Goal: Find specific page/section: Find specific page/section

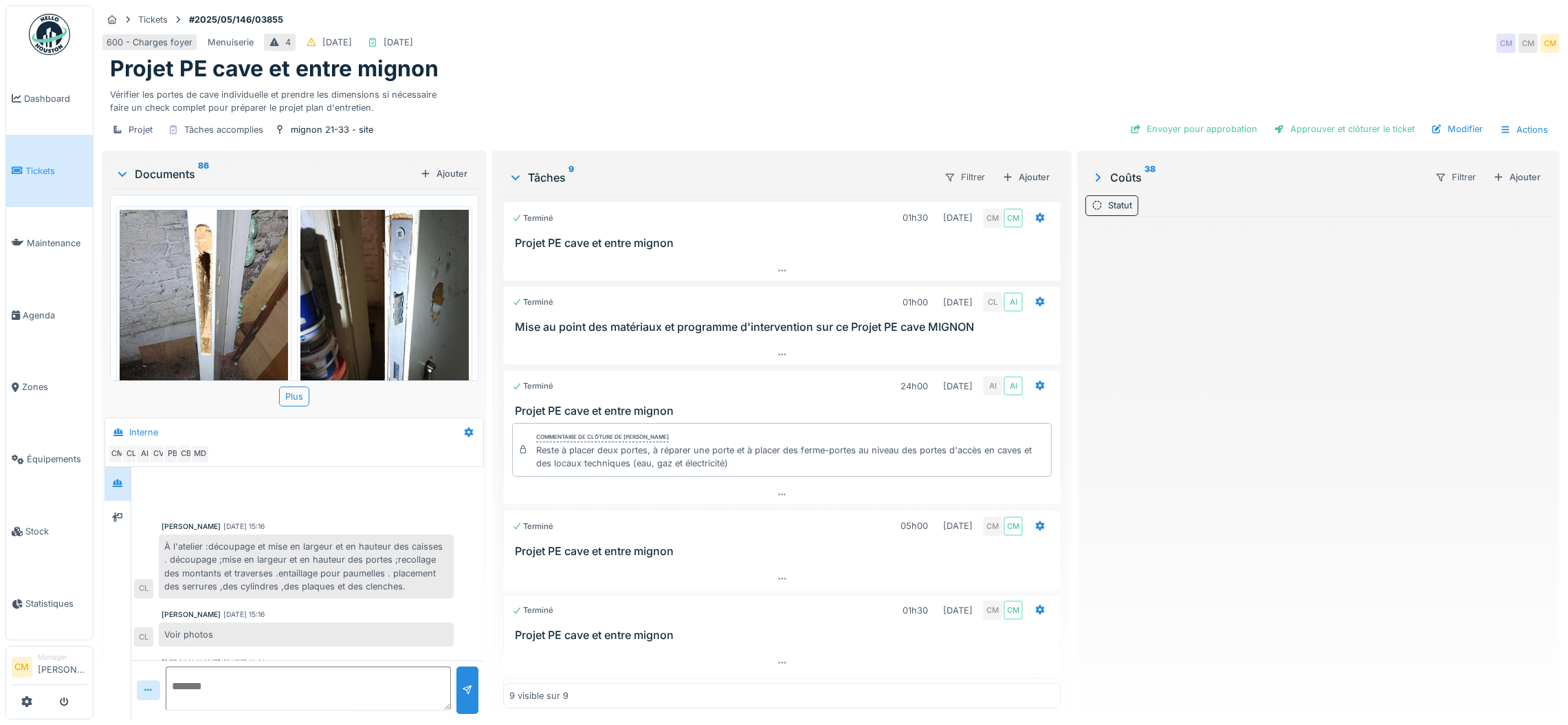
scroll to position [386, 0]
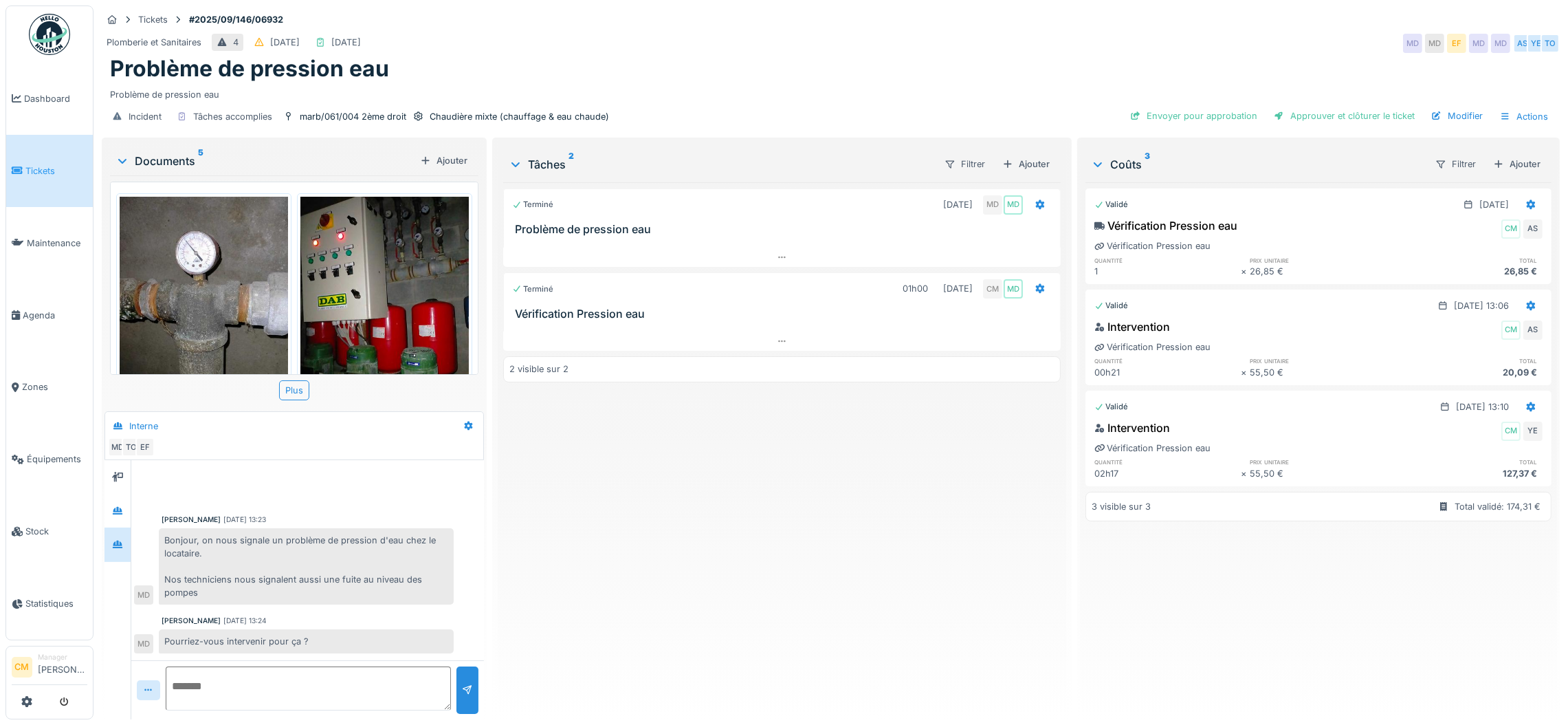
scroll to position [541, 0]
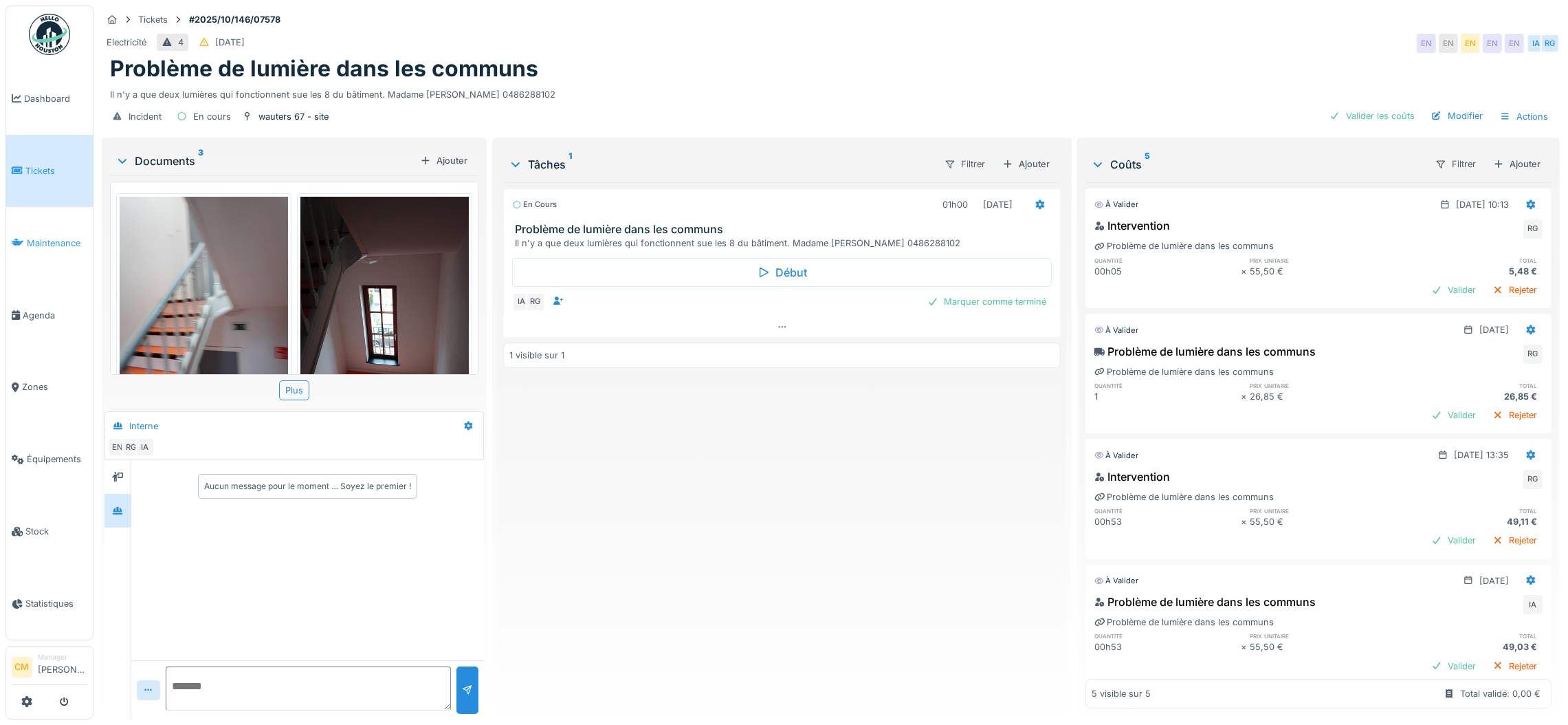
scroll to position [173, 0]
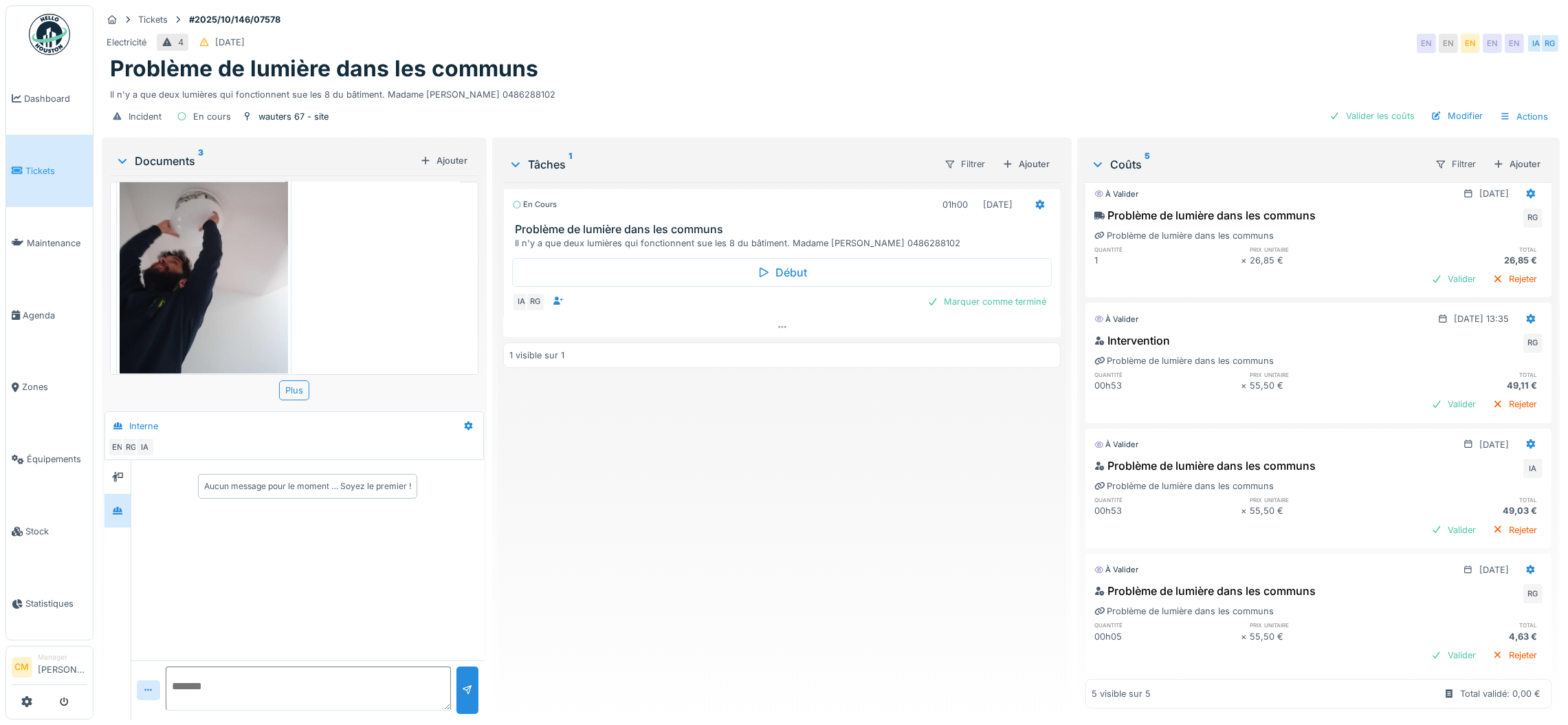
click at [38, 164] on span "Tickets" at bounding box center [56, 170] width 62 height 13
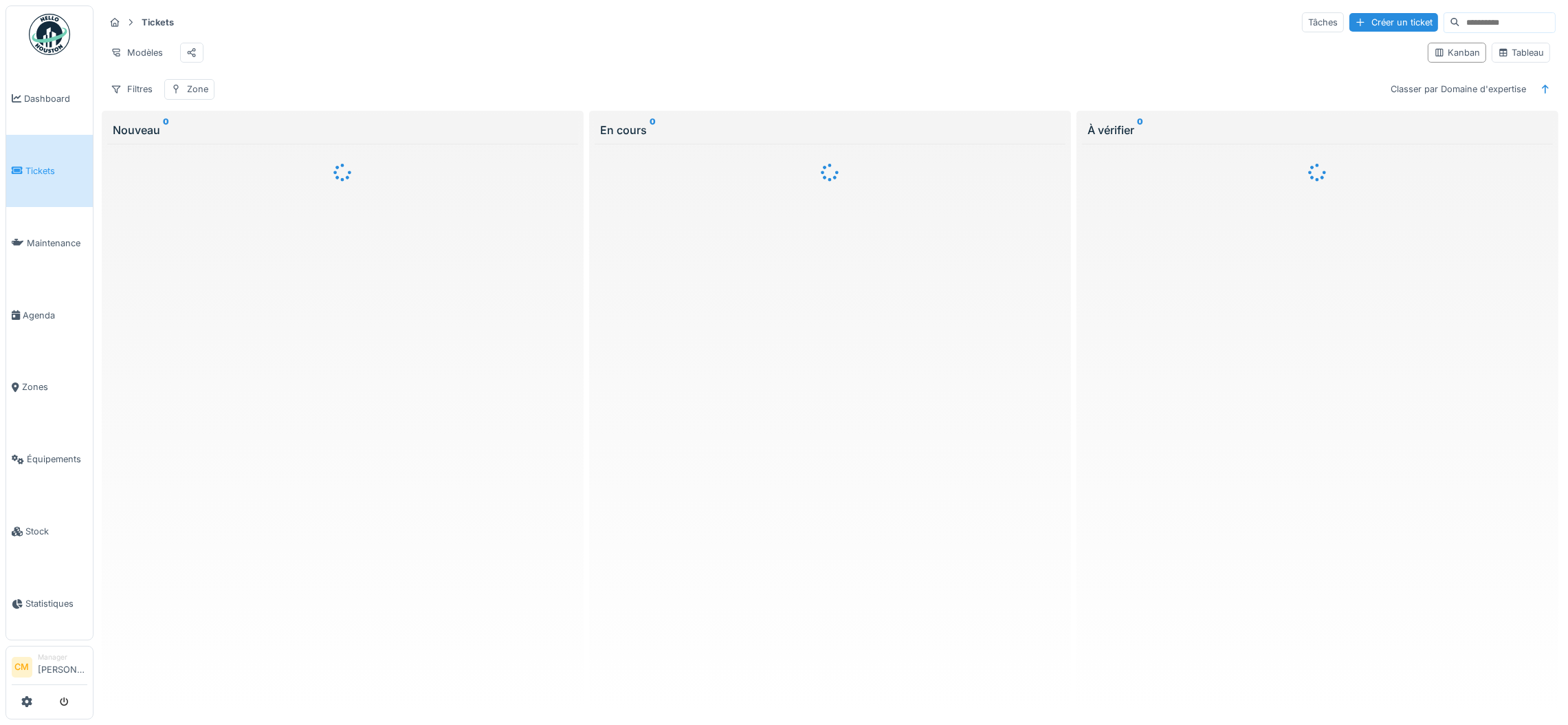
click at [1460, 28] on input at bounding box center [1506, 23] width 95 height 19
paste input "**********"
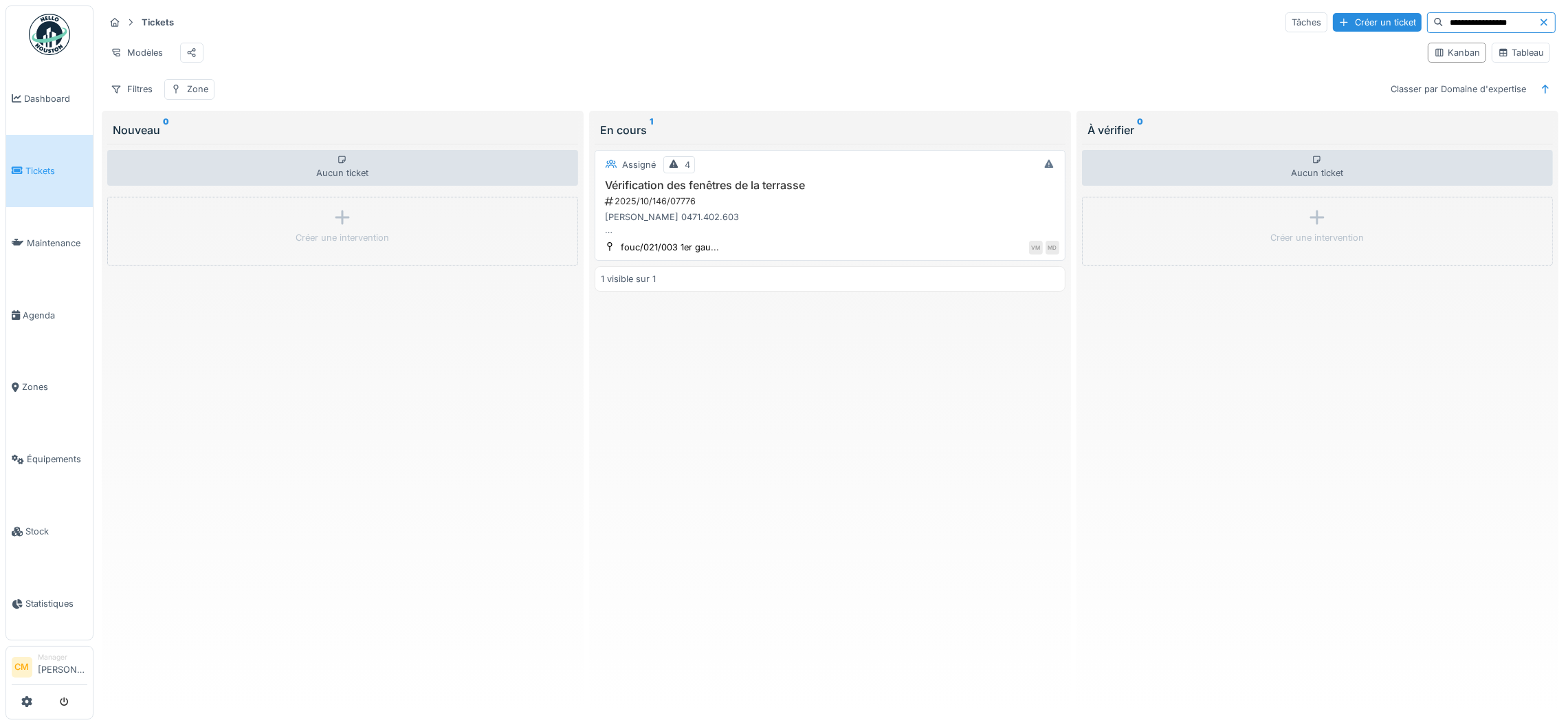
type input "**********"
click at [667, 208] on div "2025/10/146/07776" at bounding box center [830, 201] width 456 height 13
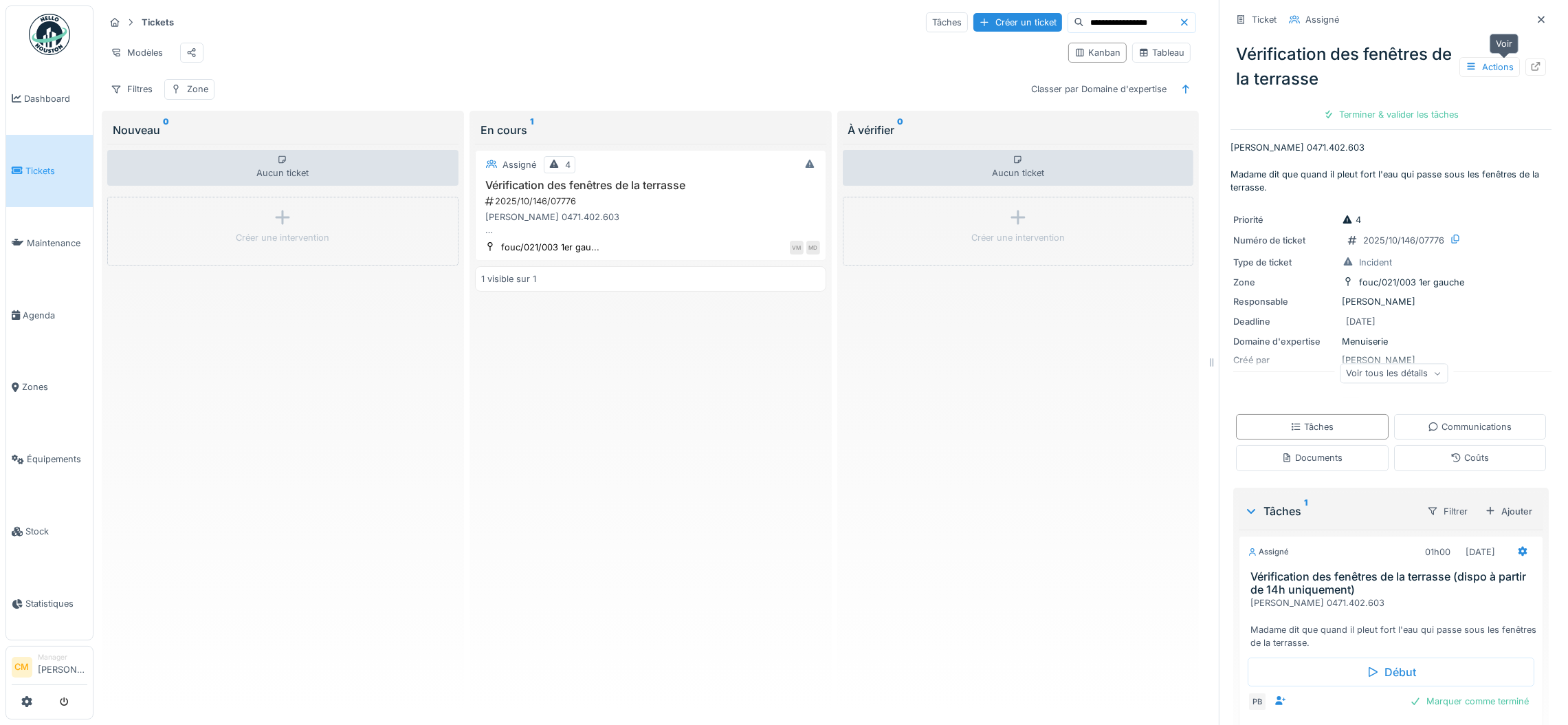
click at [1530, 68] on icon at bounding box center [1535, 66] width 11 height 9
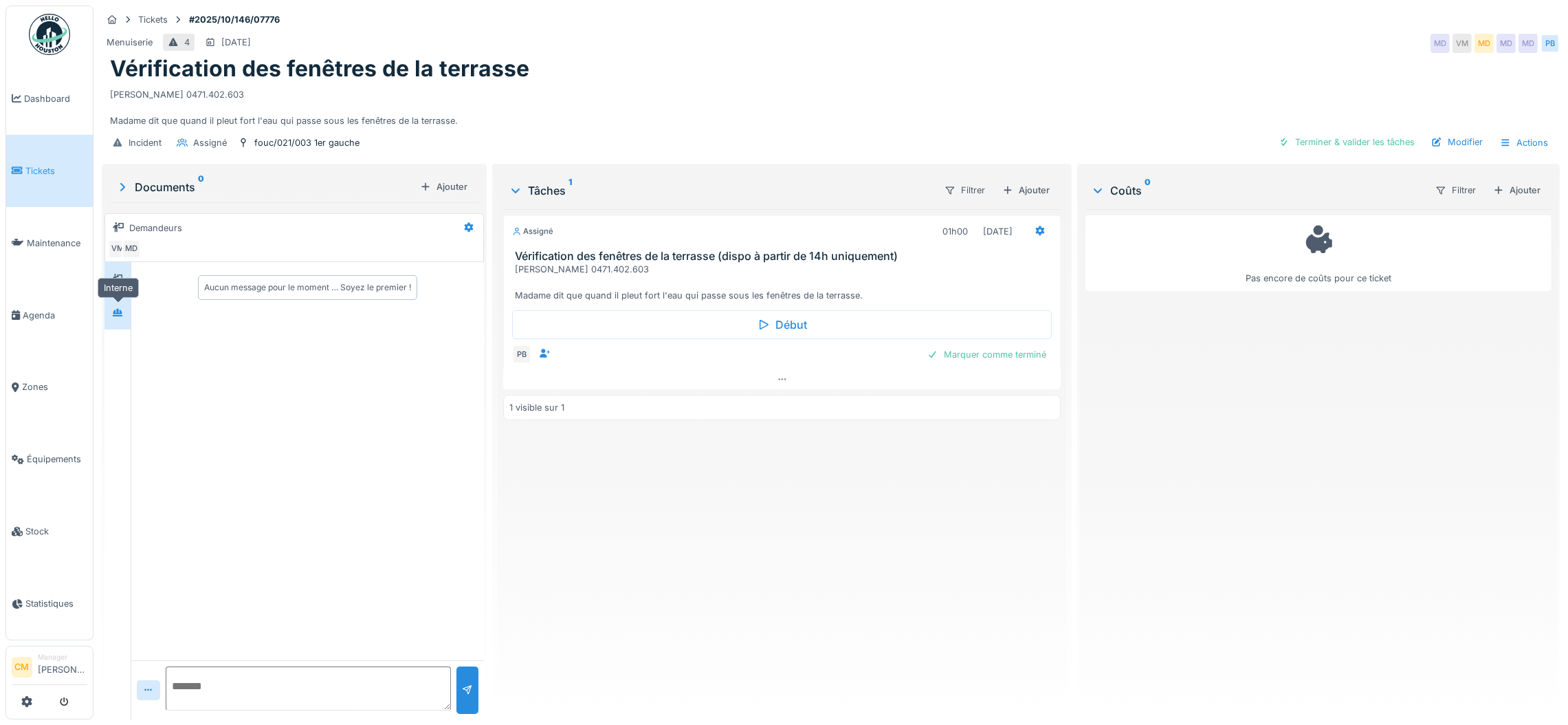
click at [116, 313] on icon at bounding box center [117, 313] width 10 height 8
click at [118, 284] on div at bounding box center [117, 279] width 11 height 13
